Goal: Task Accomplishment & Management: Manage account settings

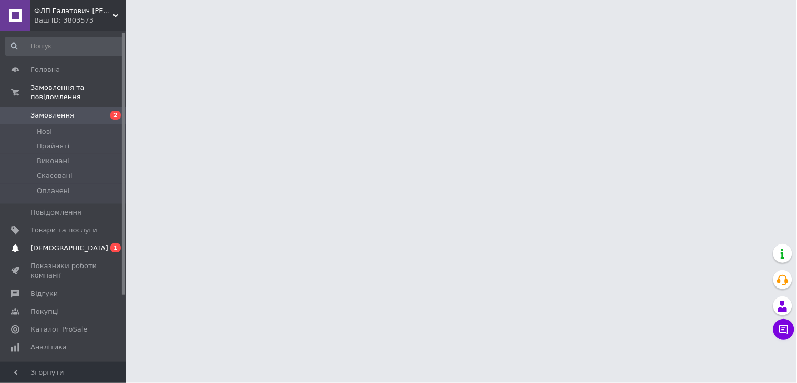
click at [83, 244] on span "[DEMOGRAPHIC_DATA]" at bounding box center [63, 248] width 67 height 9
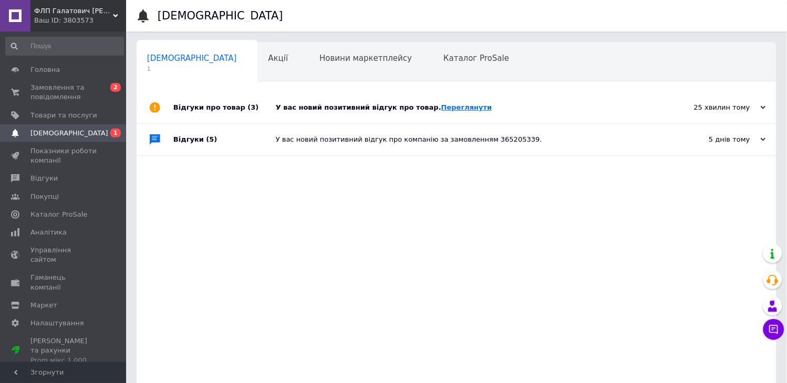
click at [443, 107] on link "Переглянути" at bounding box center [466, 107] width 51 height 8
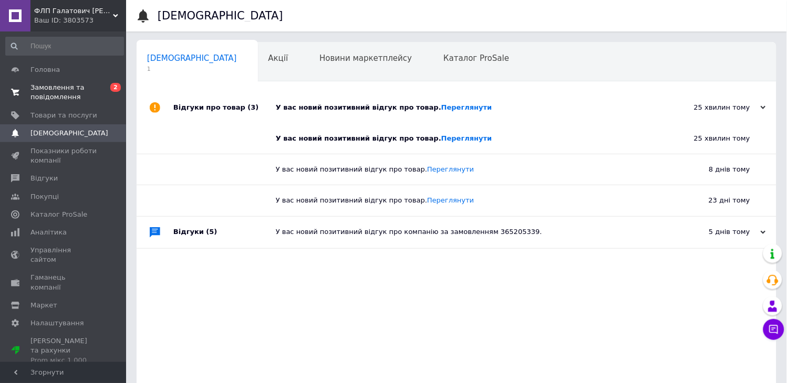
click at [76, 88] on span "Замовлення та повідомлення" at bounding box center [63, 92] width 67 height 19
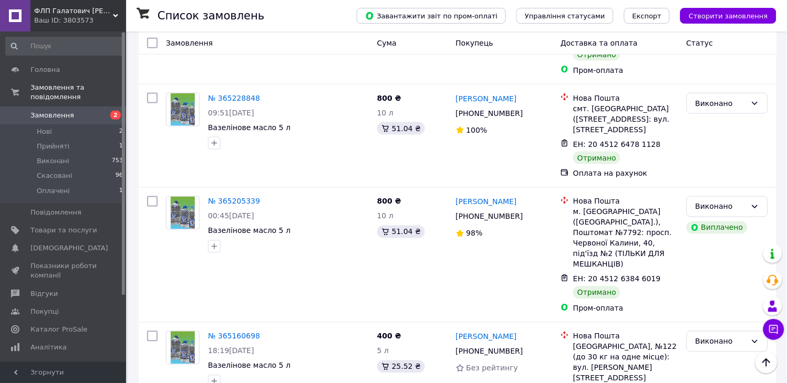
scroll to position [1160, 0]
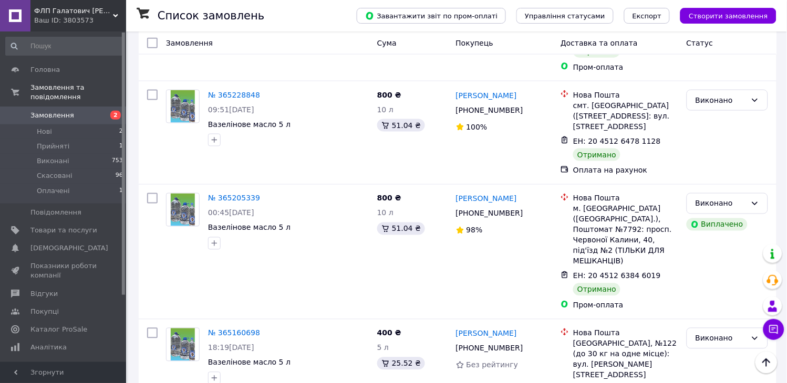
click at [63, 111] on span "Замовлення" at bounding box center [52, 115] width 44 height 9
